Goal: Use online tool/utility

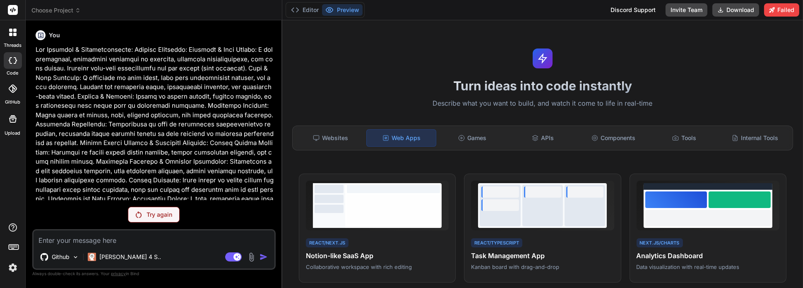
scroll to position [152, 0]
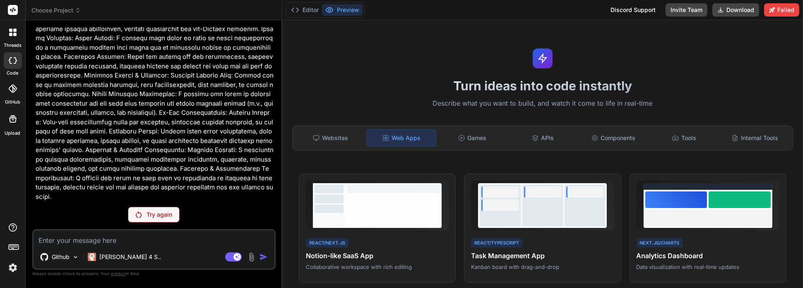
click at [155, 216] on p "Try again" at bounding box center [159, 214] width 26 height 8
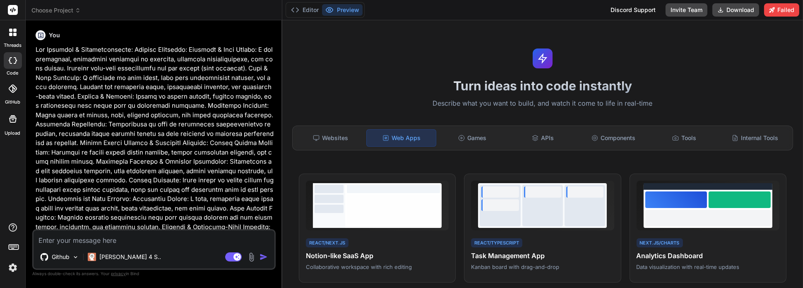
click at [262, 257] on img "button" at bounding box center [263, 256] width 8 height 8
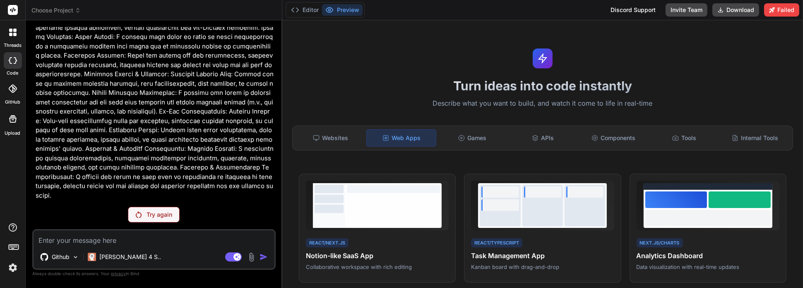
scroll to position [291, 0]
click at [333, 135] on div "Websites" at bounding box center [330, 137] width 69 height 17
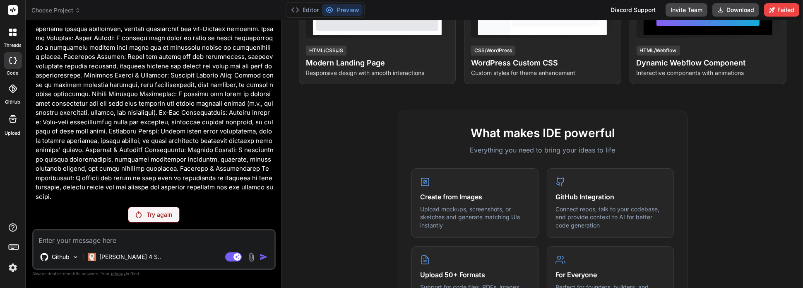
scroll to position [0, 0]
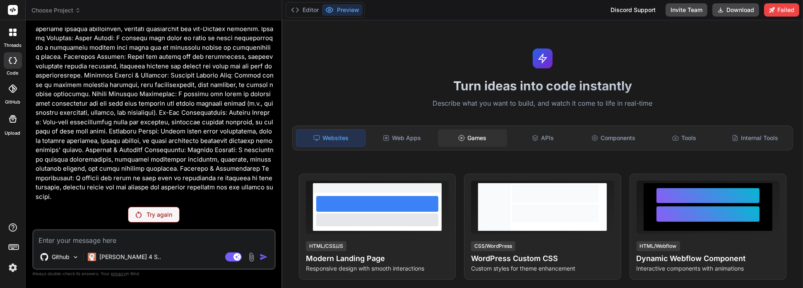
click at [472, 137] on div "Games" at bounding box center [472, 137] width 69 height 17
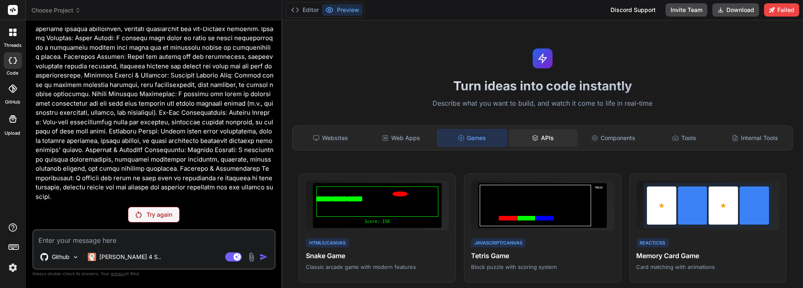
click at [550, 137] on div "APIs" at bounding box center [543, 137] width 69 height 17
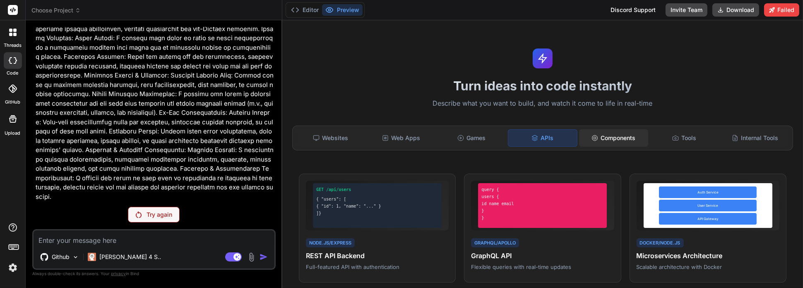
click at [622, 137] on div "Components" at bounding box center [613, 137] width 69 height 17
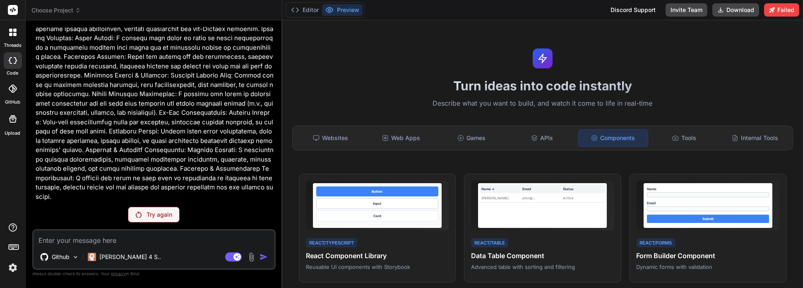
click at [686, 124] on div "Turn ideas into code instantly Describe what you want to build, and watch it co…" at bounding box center [542, 153] width 521 height 267
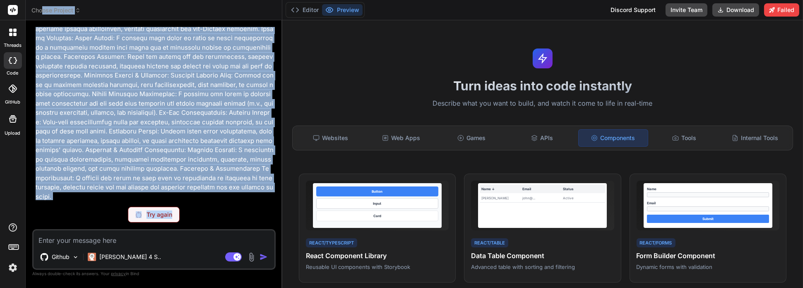
drag, startPoint x: 180, startPoint y: 208, endPoint x: 41, endPoint y: 6, distance: 245.4
click at [42, 7] on div "Choose Project Created with Pixso. Bind AI Web Search Created with Pixso. Code …" at bounding box center [154, 144] width 257 height 288
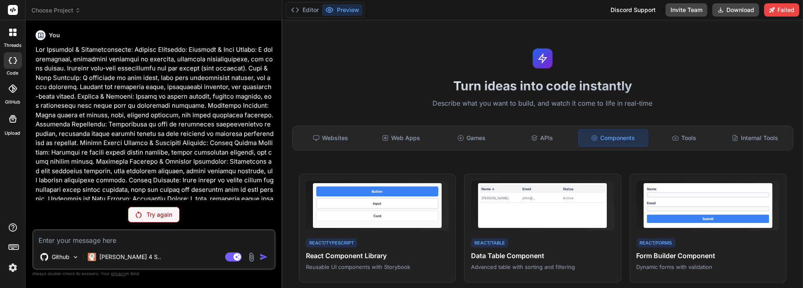
click at [15, 36] on div at bounding box center [12, 32] width 17 height 17
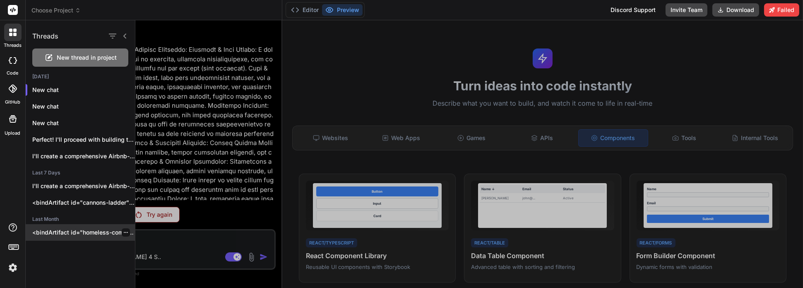
click at [77, 231] on p "<bindArtifact id="homeless-community-directory" title="Homeless Community Suppo…" at bounding box center [83, 232] width 103 height 8
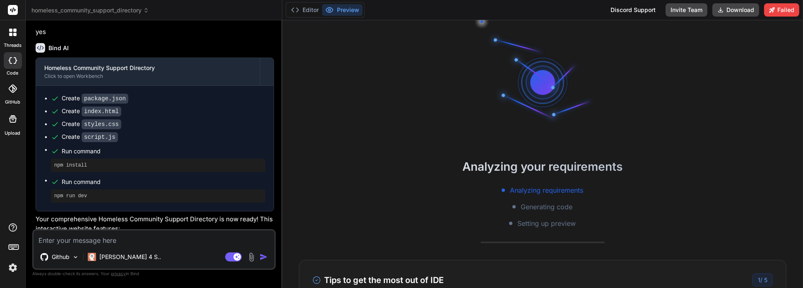
scroll to position [161, 0]
type textarea "x"
